Goal: Contribute content: Contribute content

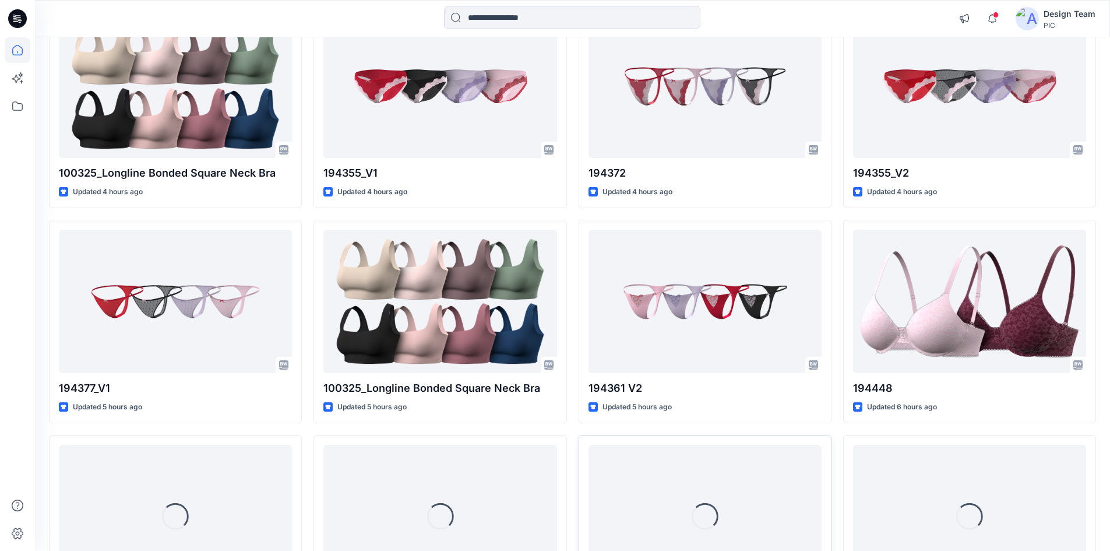
scroll to position [1235, 0]
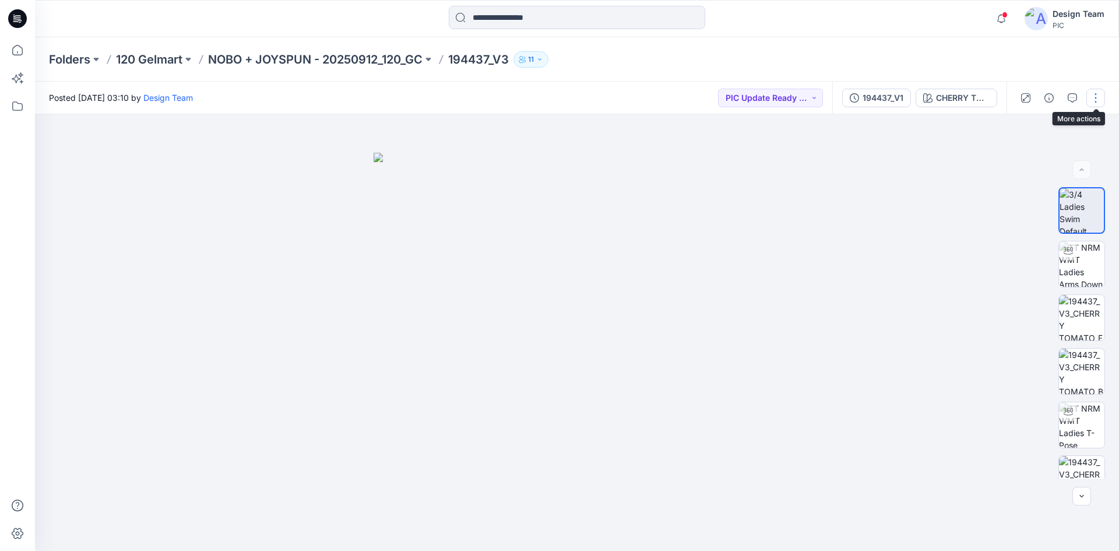
click at [1096, 97] on button "button" at bounding box center [1095, 98] width 19 height 19
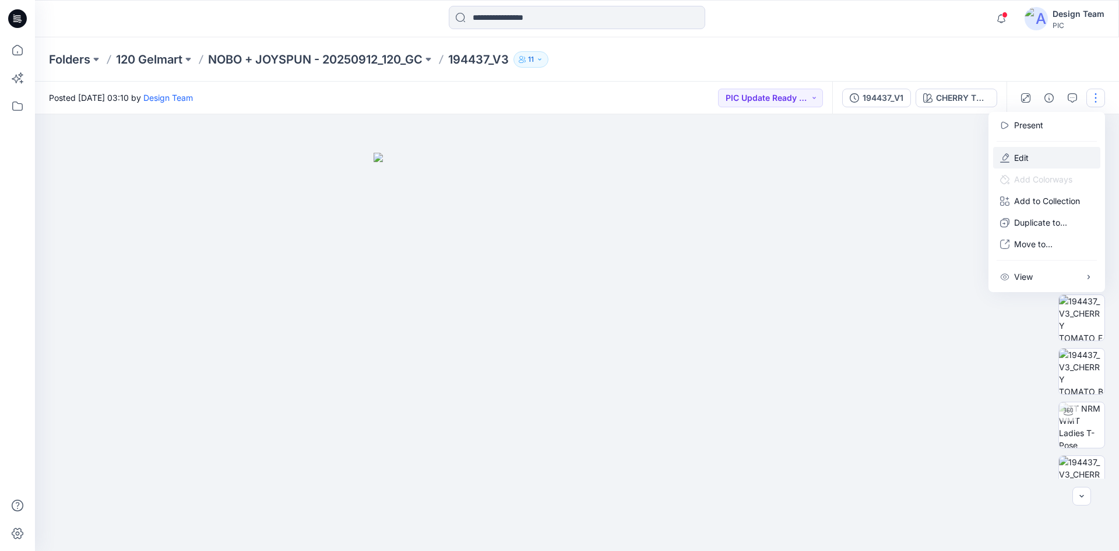
click at [1026, 161] on p "Edit" at bounding box center [1021, 158] width 15 height 12
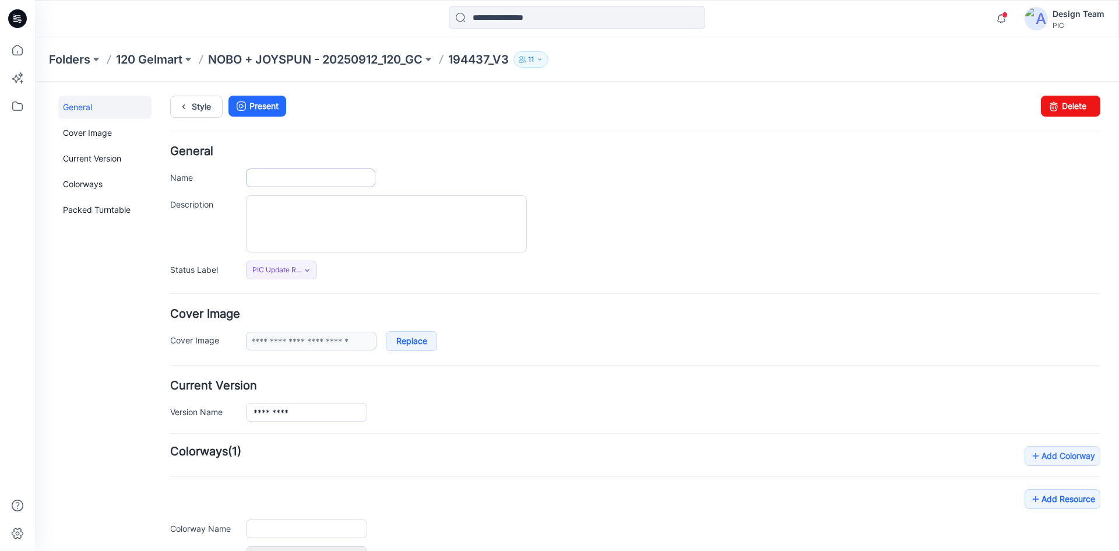
type input "*********"
type input "**********"
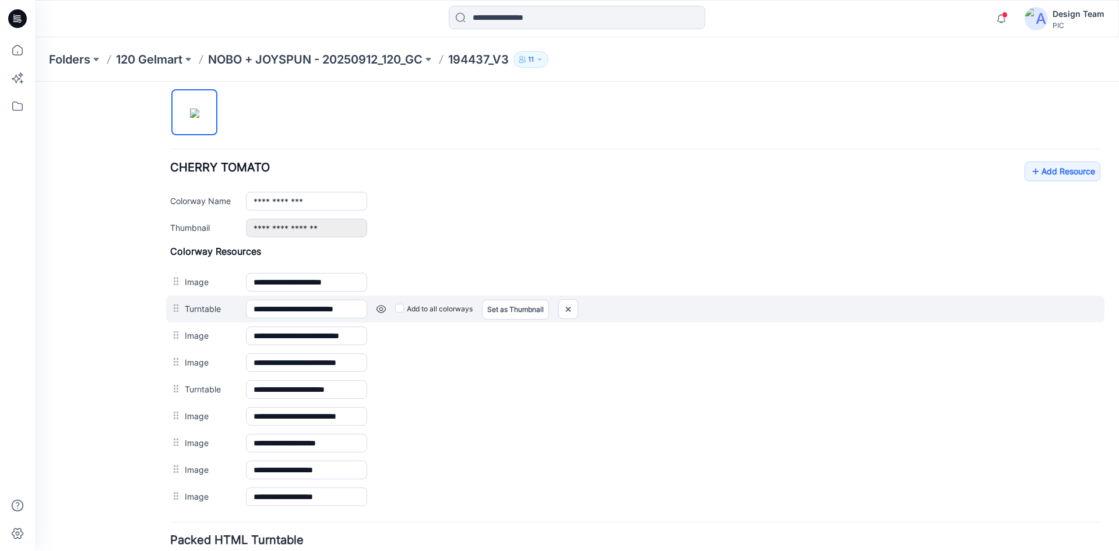
scroll to position [408, 0]
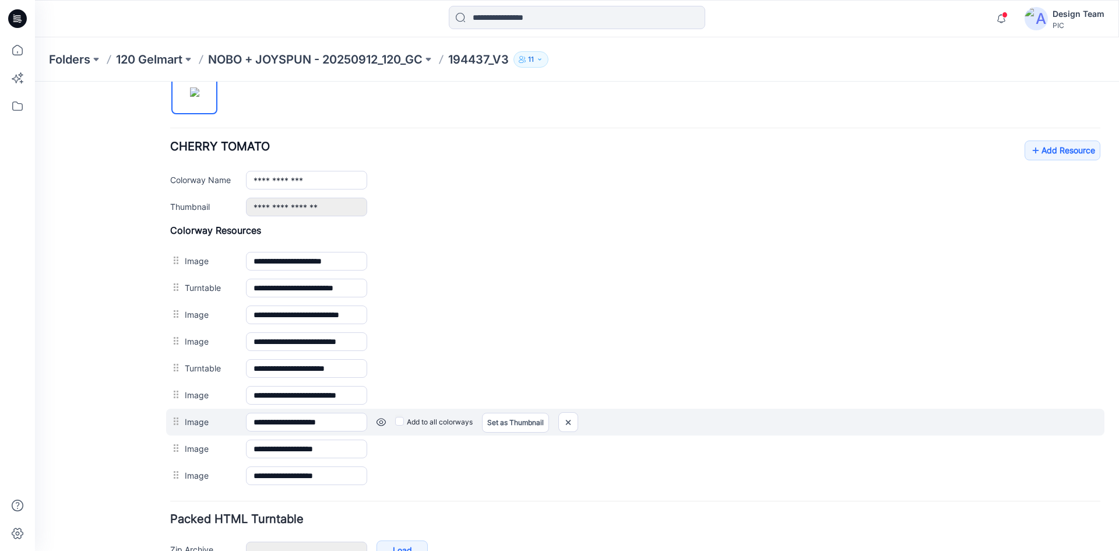
click at [382, 422] on link at bounding box center [381, 421] width 9 height 9
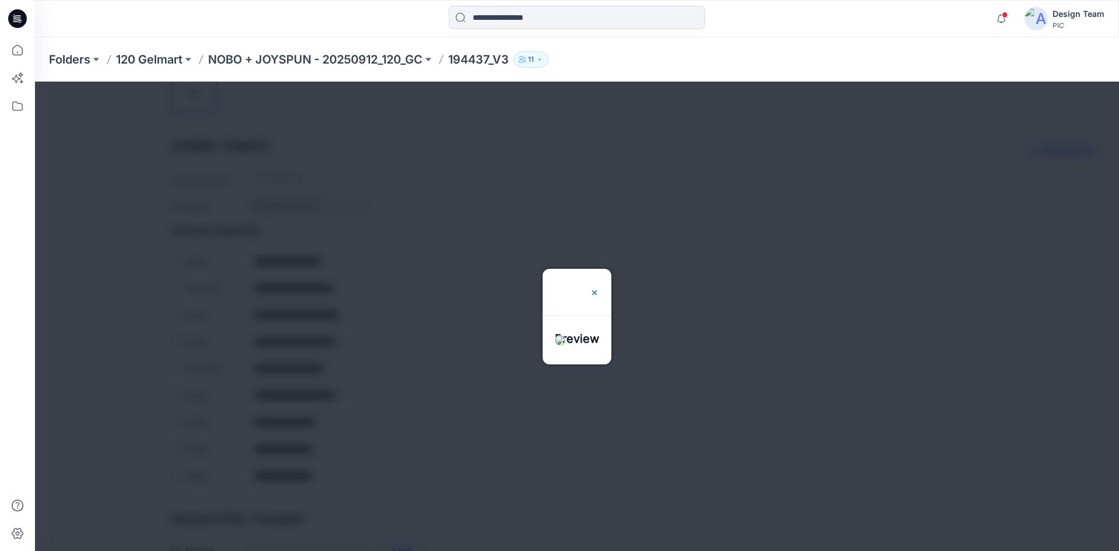
click at [599, 288] on img at bounding box center [594, 292] width 9 height 9
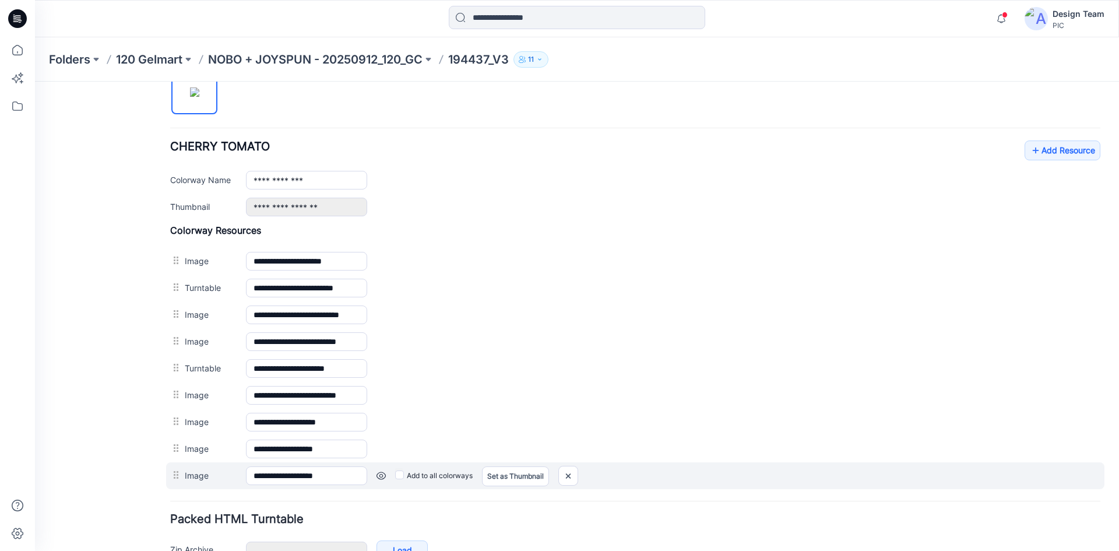
click at [378, 477] on link at bounding box center [381, 475] width 9 height 9
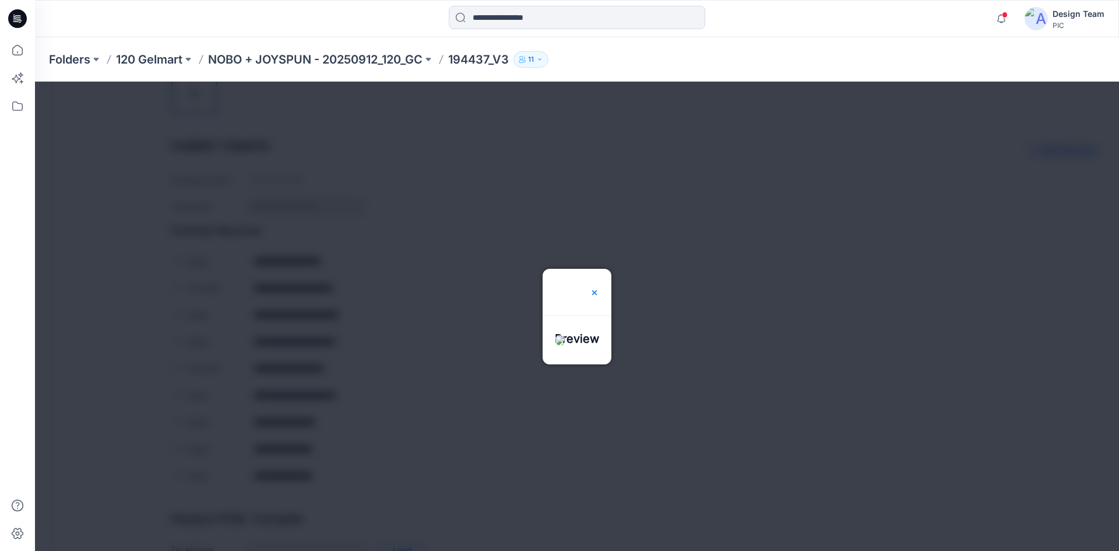
click at [599, 269] on div at bounding box center [594, 292] width 9 height 47
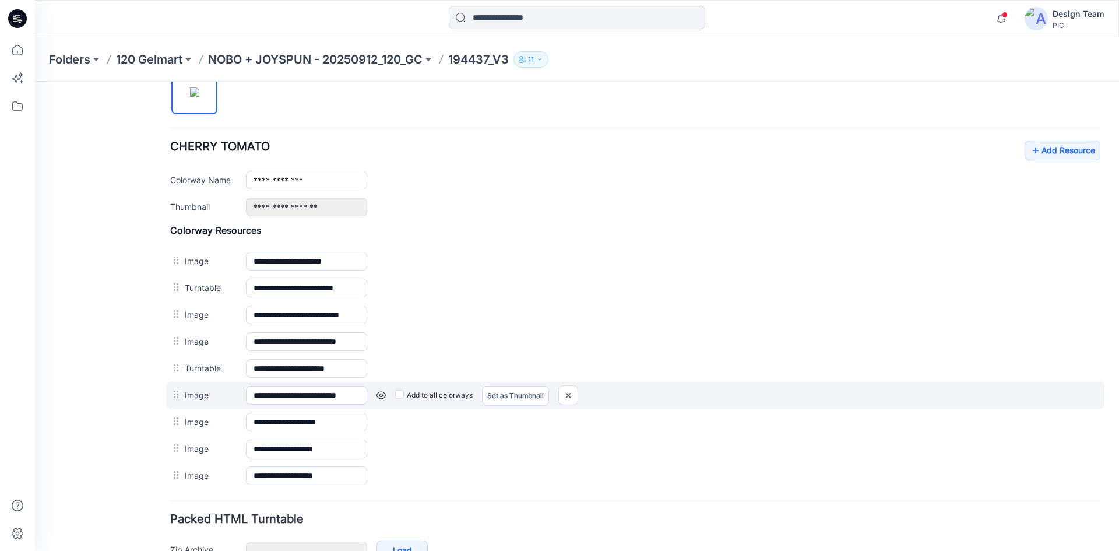
click at [379, 396] on link at bounding box center [381, 394] width 9 height 9
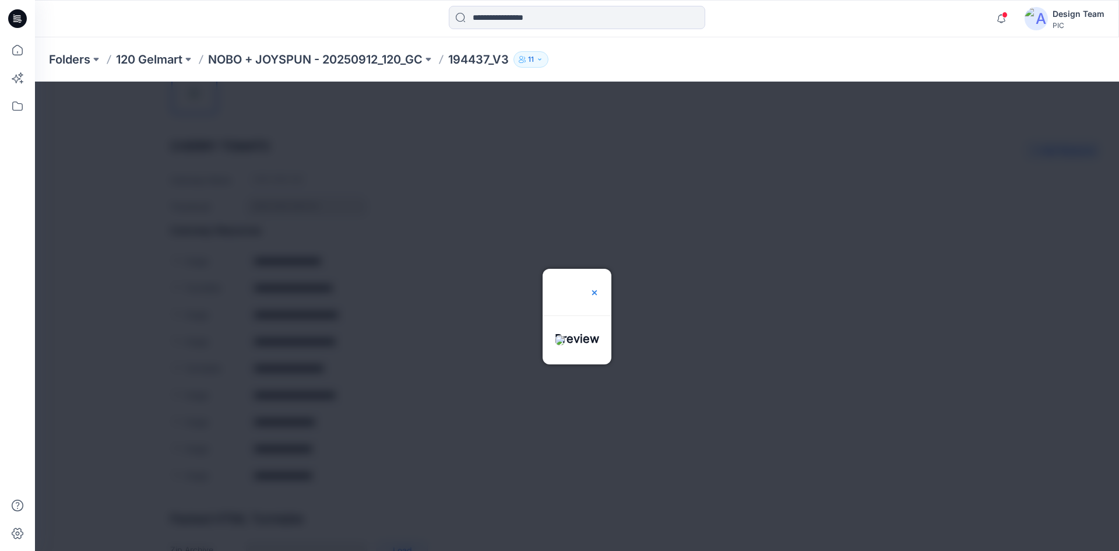
click at [599, 288] on img at bounding box center [594, 292] width 9 height 9
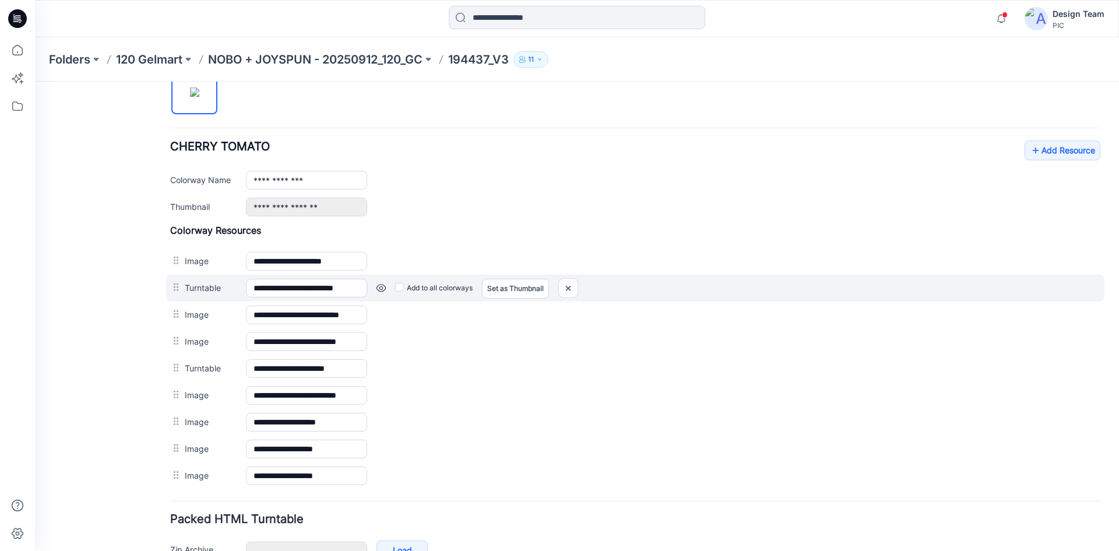
click at [378, 289] on link at bounding box center [381, 287] width 9 height 9
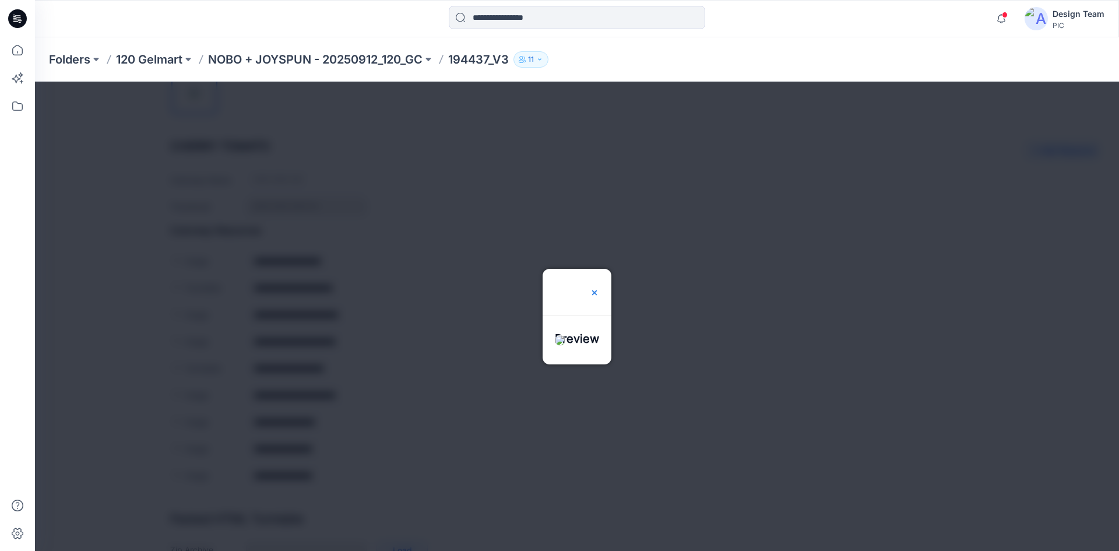
click at [599, 288] on img at bounding box center [594, 292] width 9 height 9
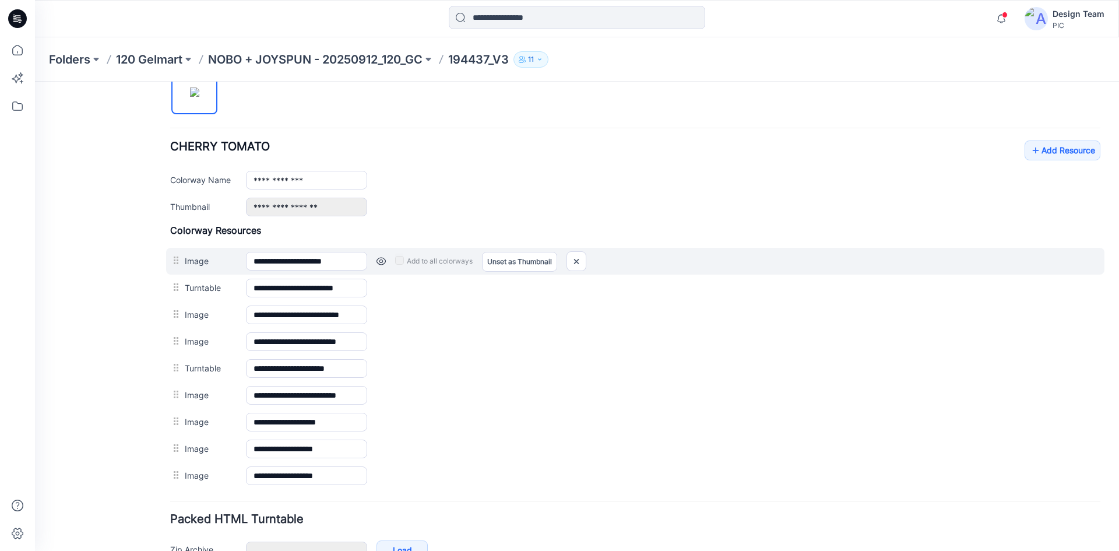
click at [379, 263] on link at bounding box center [381, 260] width 9 height 9
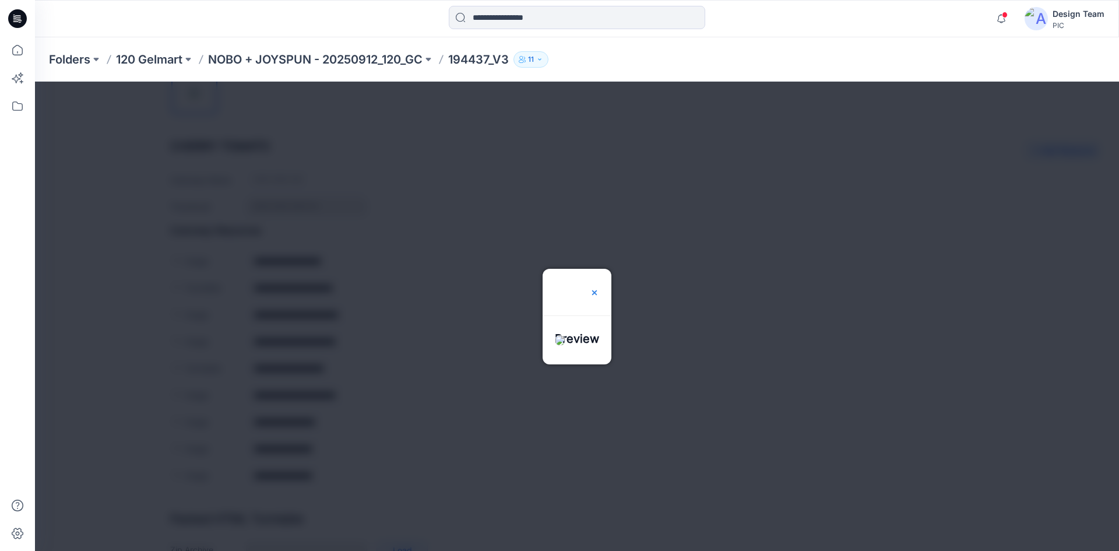
click at [599, 288] on img at bounding box center [594, 292] width 9 height 9
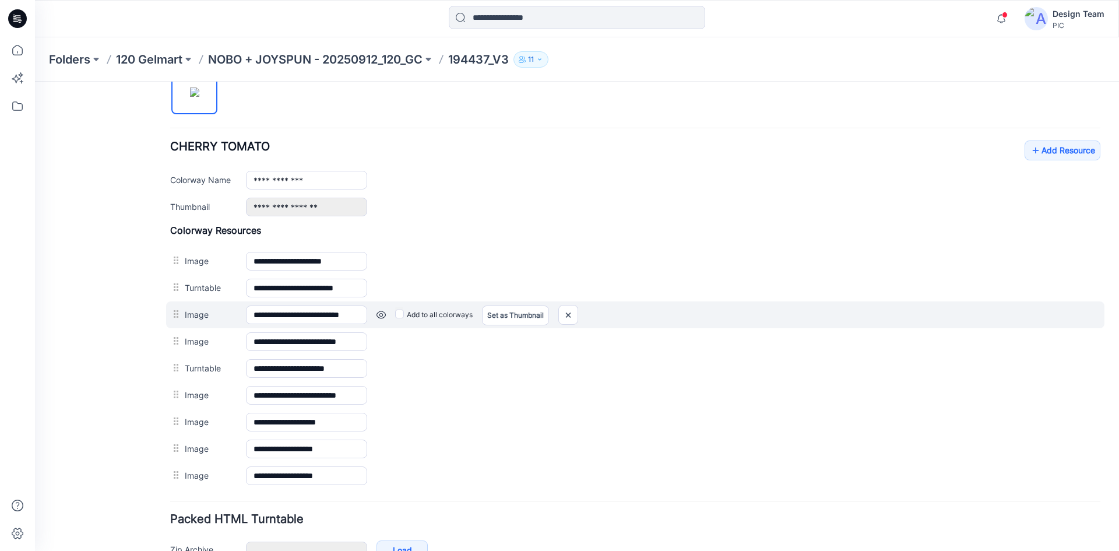
click at [379, 315] on link at bounding box center [381, 314] width 9 height 9
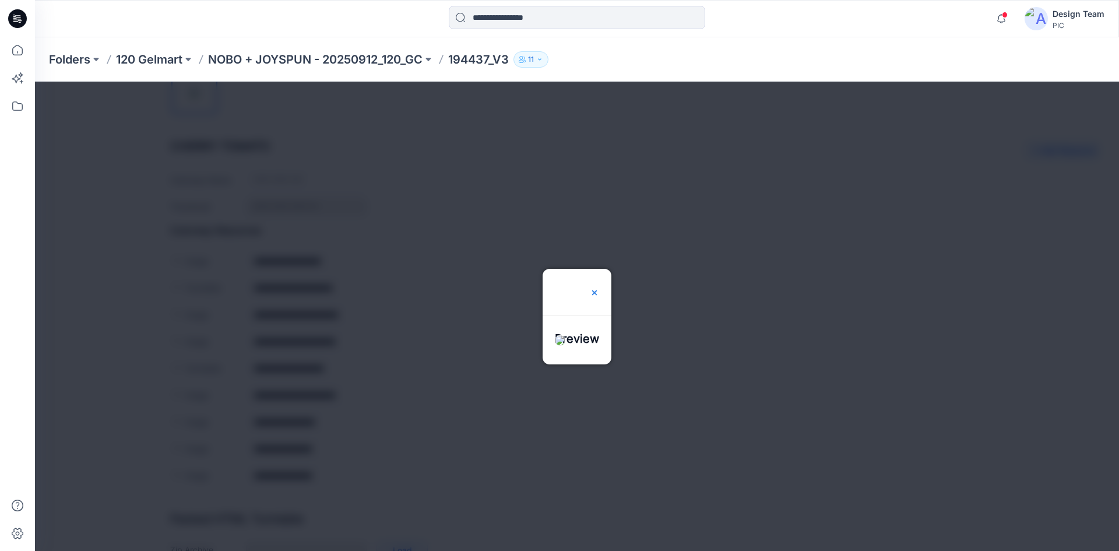
click at [599, 288] on img at bounding box center [594, 292] width 9 height 9
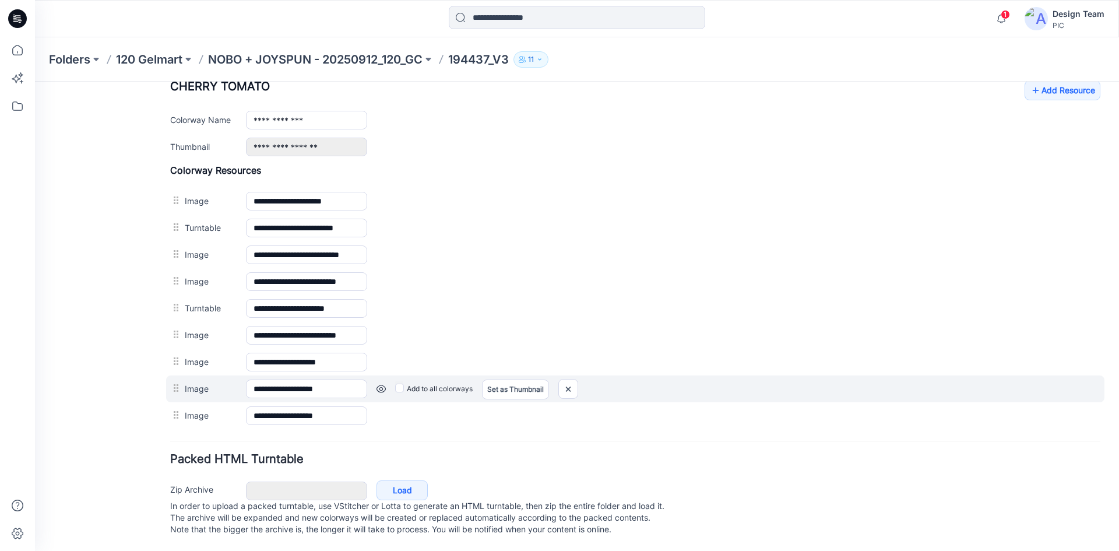
scroll to position [480, 0]
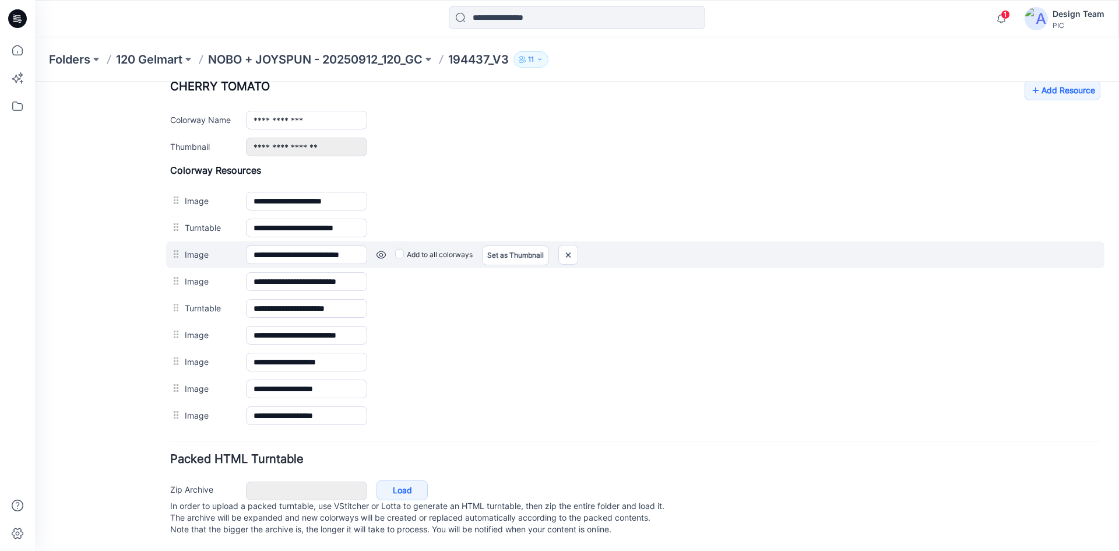
click at [384, 250] on link at bounding box center [381, 254] width 9 height 9
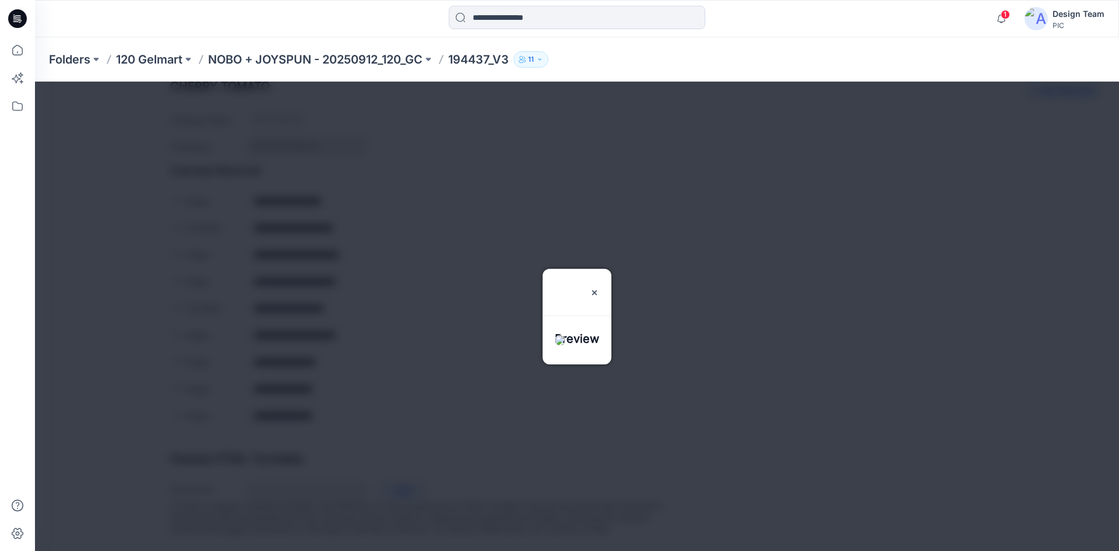
click at [832, 209] on div at bounding box center [577, 316] width 1084 height 469
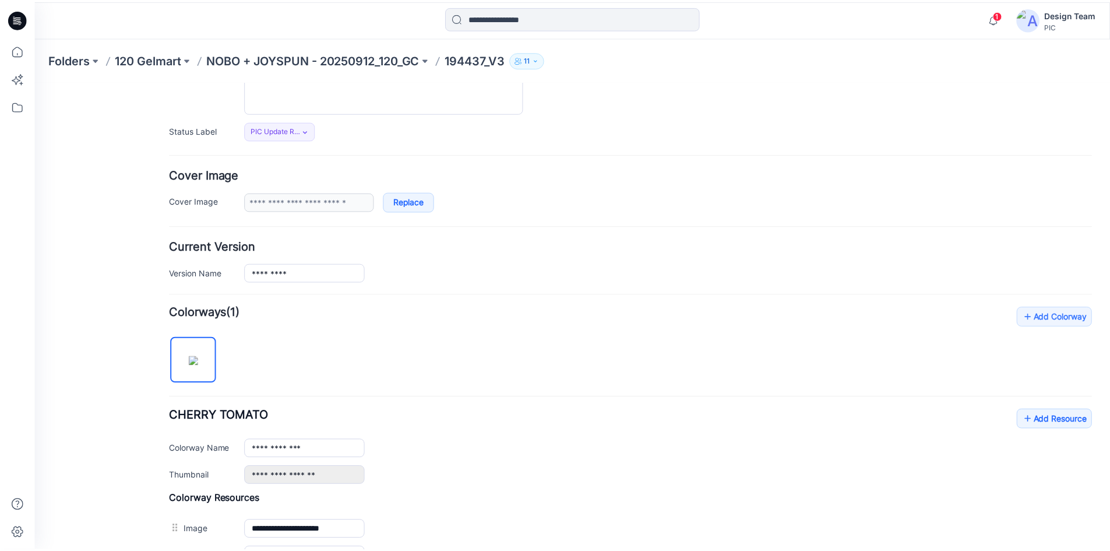
scroll to position [0, 0]
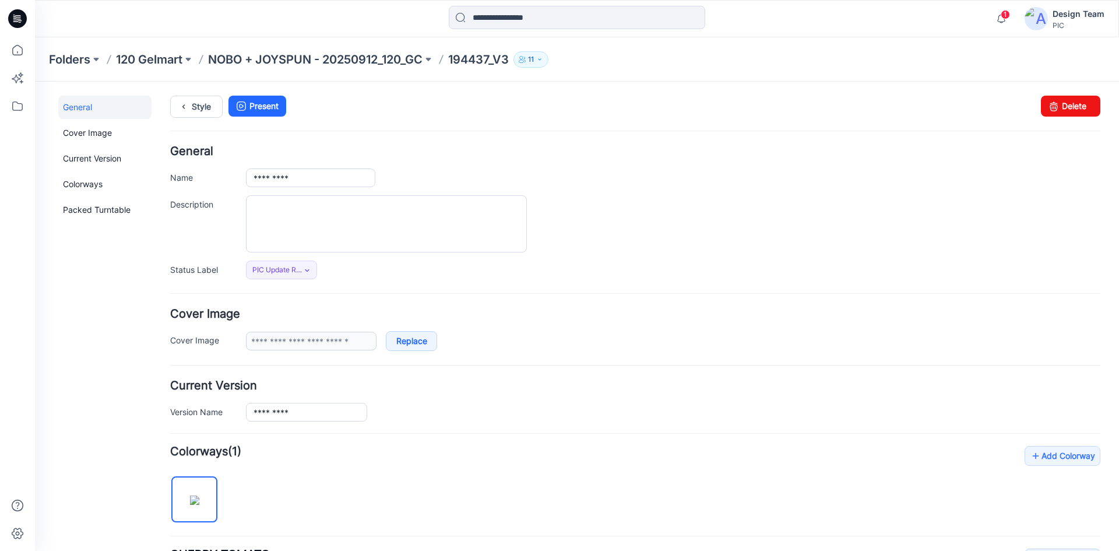
click at [16, 26] on icon at bounding box center [17, 18] width 19 height 19
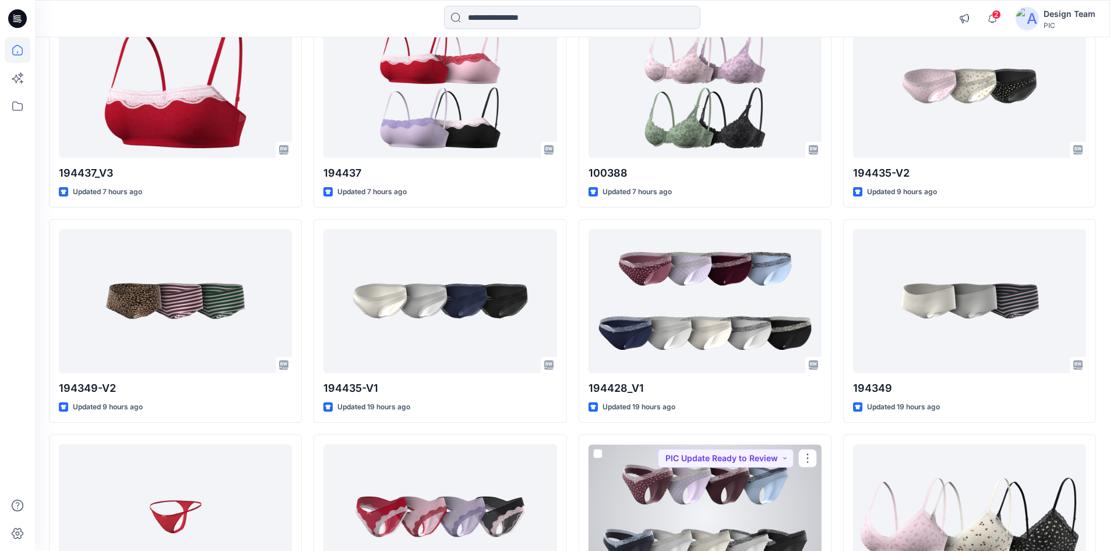
scroll to position [1437, 0]
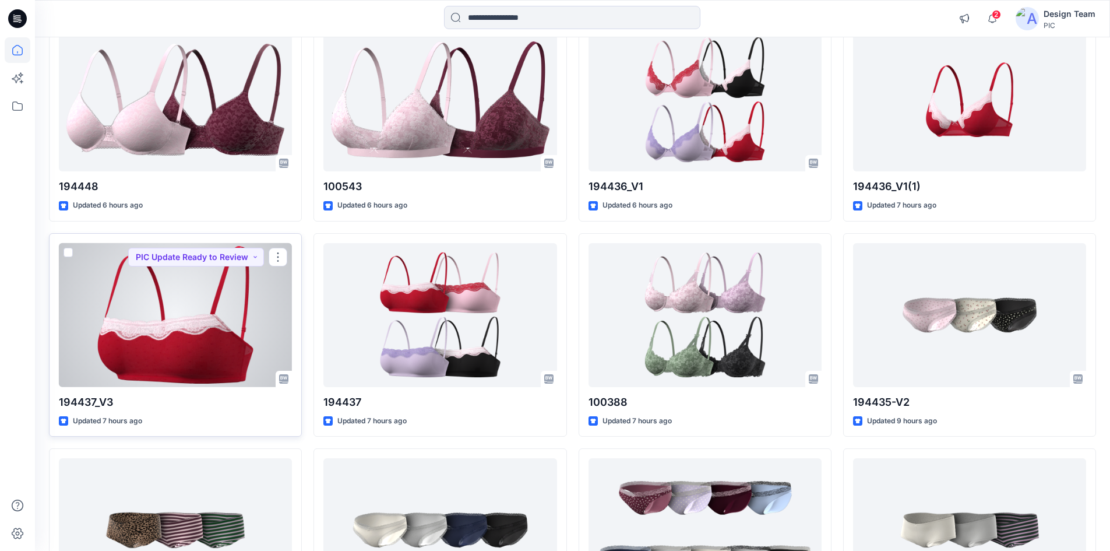
click at [149, 343] on div at bounding box center [175, 315] width 233 height 144
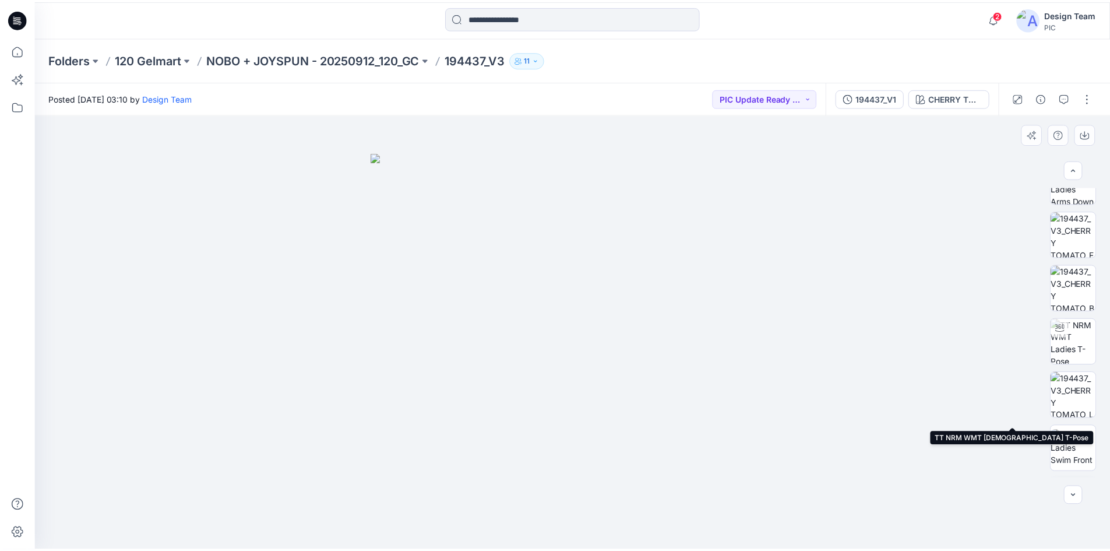
scroll to position [175, 0]
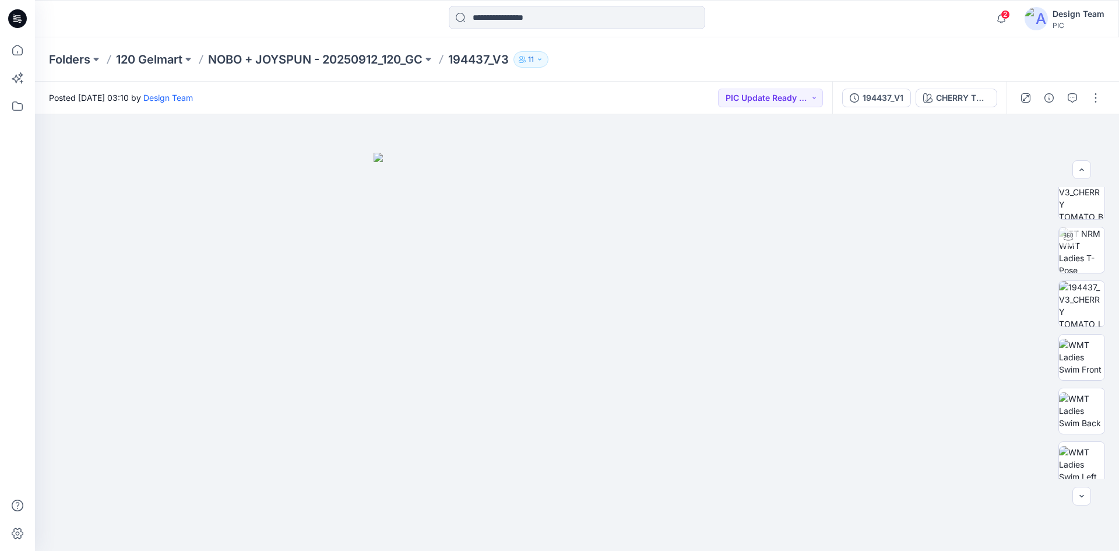
click at [28, 15] on div at bounding box center [17, 18] width 37 height 37
